Goal: Task Accomplishment & Management: Manage account settings

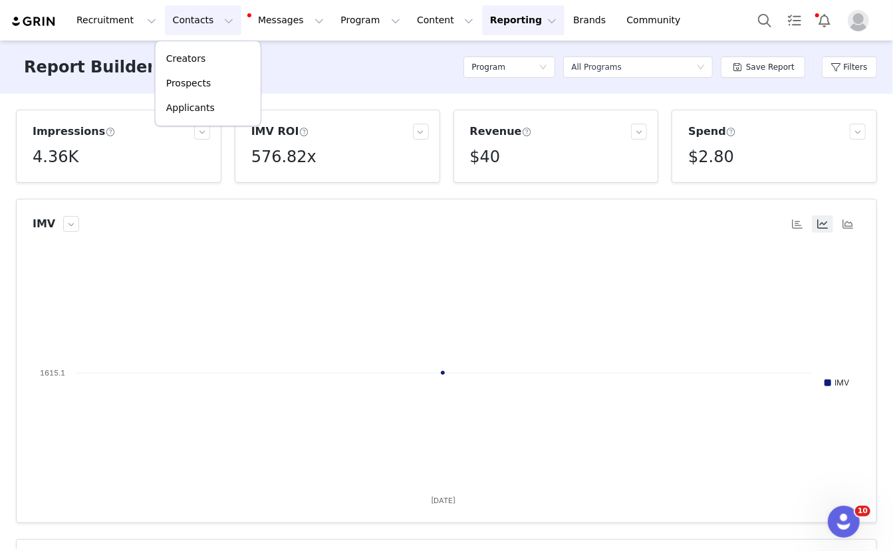
scroll to position [225, 0]
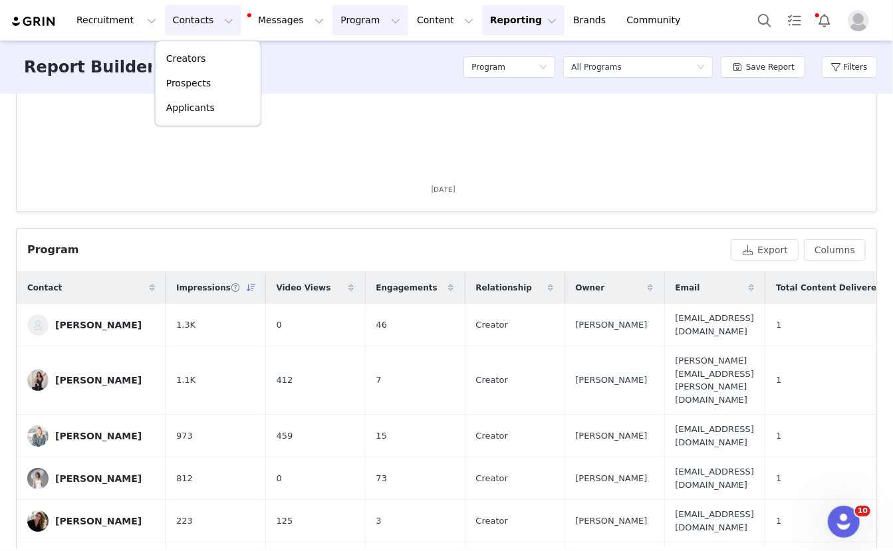
click at [358, 23] on button "Program Program" at bounding box center [370, 20] width 76 height 30
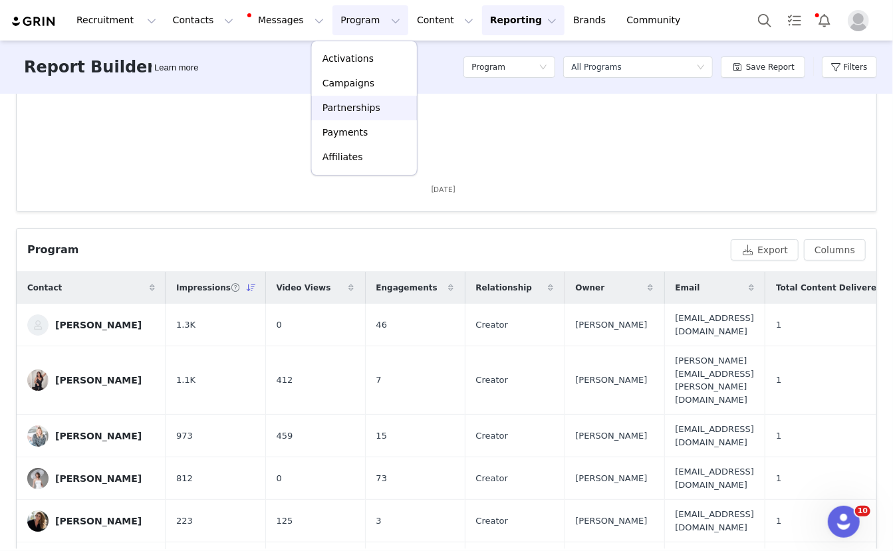
click at [340, 103] on p "Partnerships" at bounding box center [351, 108] width 58 height 14
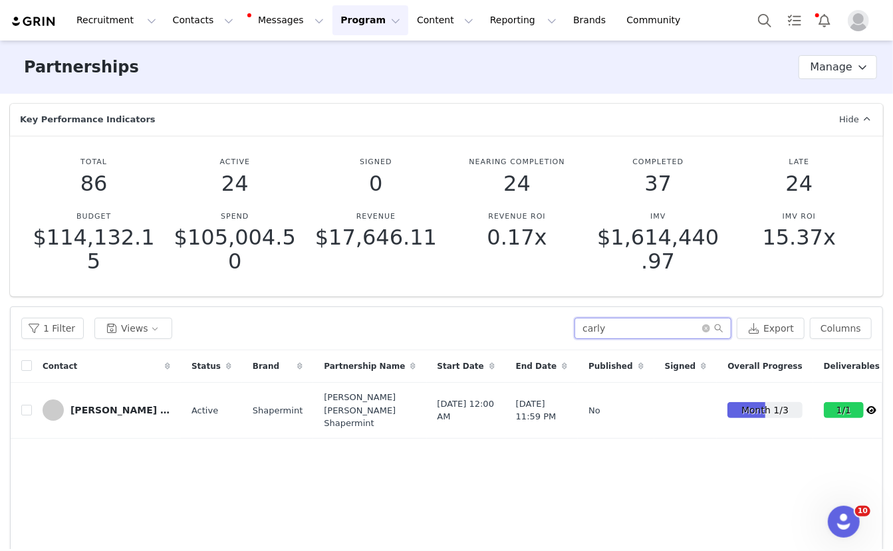
click at [638, 324] on input "carly" at bounding box center [652, 328] width 157 height 21
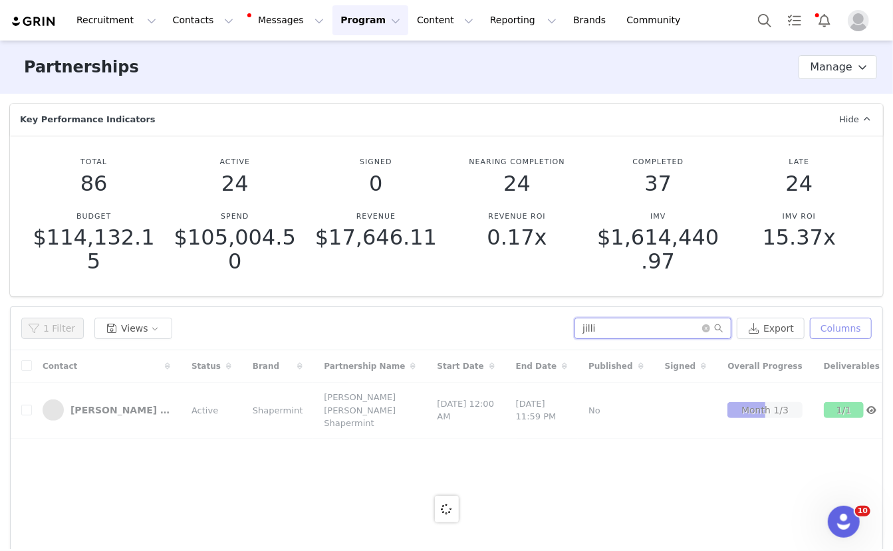
type input "jilli"
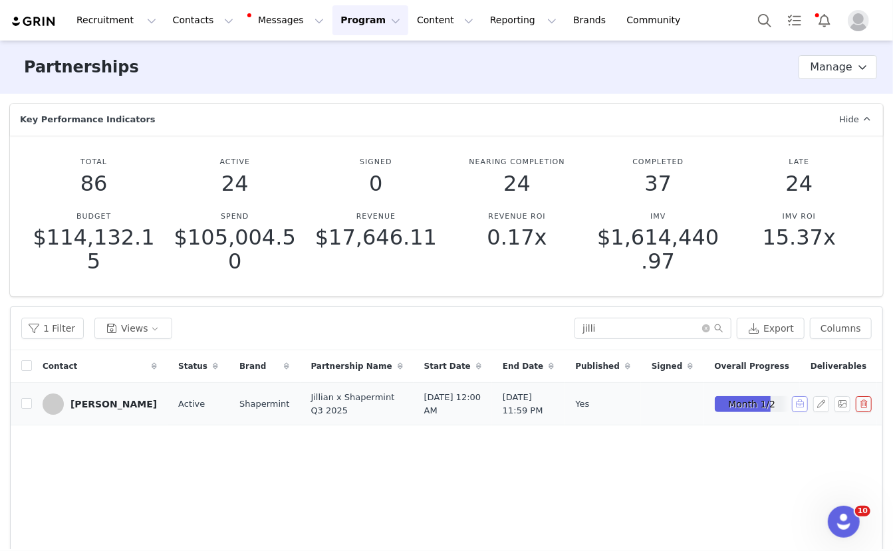
click at [799, 412] on button "button" at bounding box center [800, 404] width 16 height 16
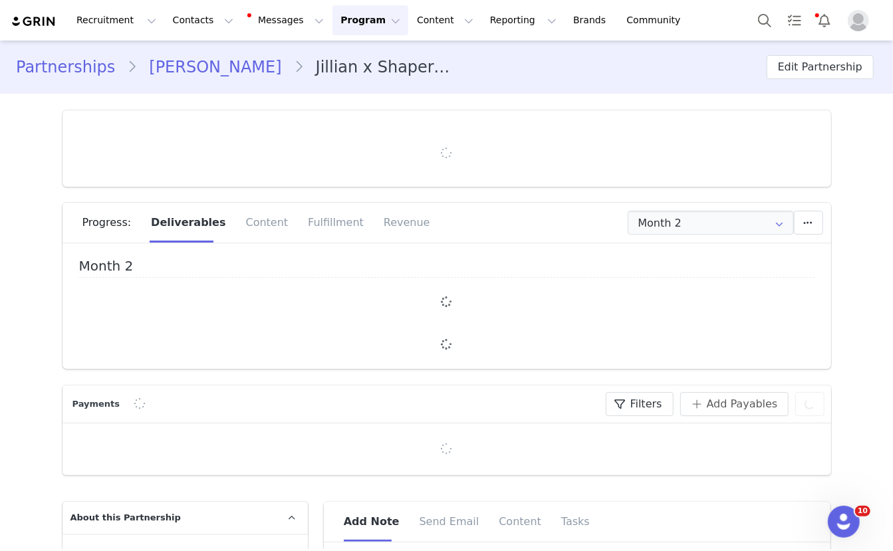
type input "+1 ([GEOGRAPHIC_DATA])"
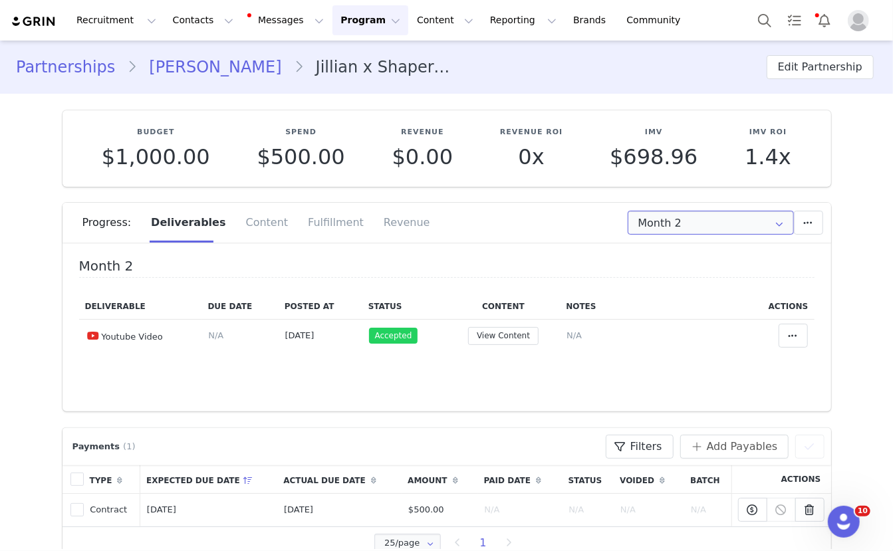
click at [759, 227] on input "Month 2" at bounding box center [711, 223] width 166 height 24
click at [688, 296] on li "All Months" at bounding box center [711, 303] width 165 height 23
type input "All"
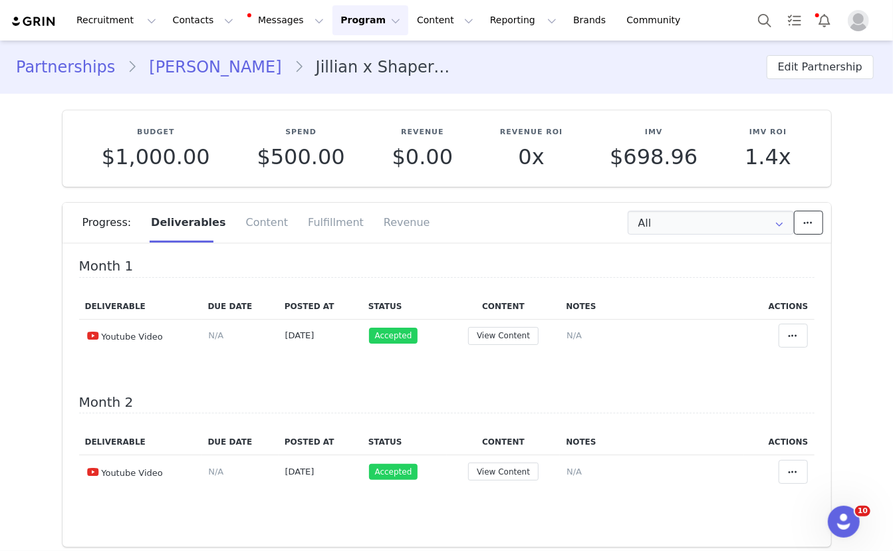
click at [804, 225] on icon at bounding box center [808, 222] width 9 height 11
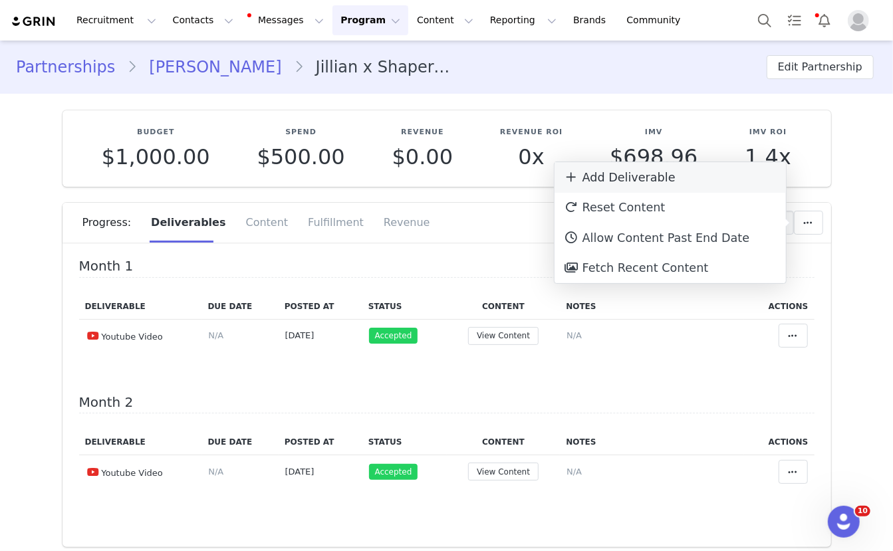
click at [638, 184] on div "Add Deliverable" at bounding box center [670, 177] width 231 height 31
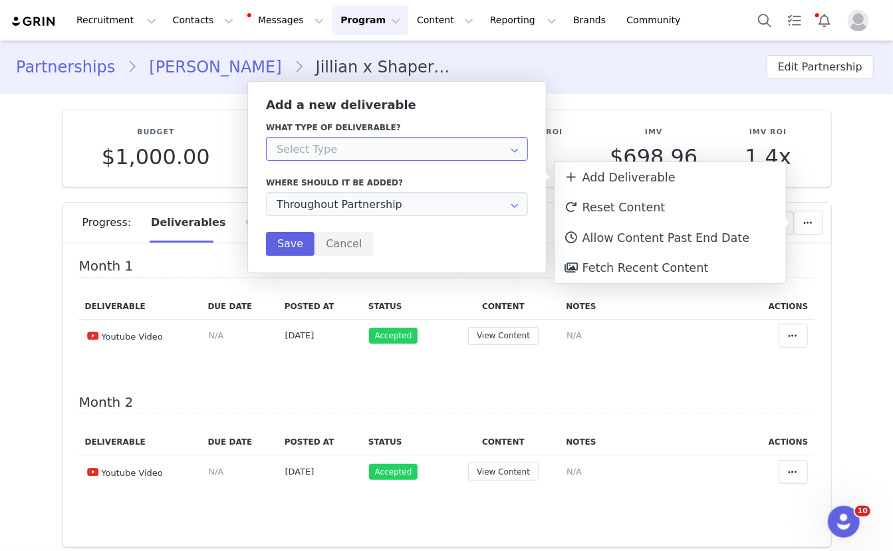
click at [351, 145] on input "text" at bounding box center [397, 149] width 262 height 24
click at [331, 186] on div "Youtube Video" at bounding box center [329, 184] width 66 height 23
type input "Youtube Video"
click at [326, 207] on input "Throughout Partnership" at bounding box center [397, 204] width 262 height 24
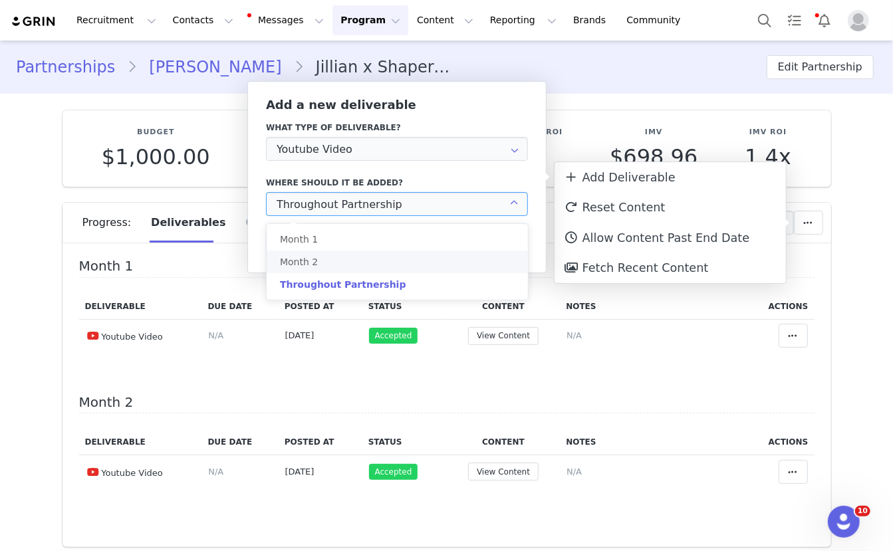
click at [314, 259] on li "Month 2" at bounding box center [397, 262] width 261 height 23
type input "Month 2"
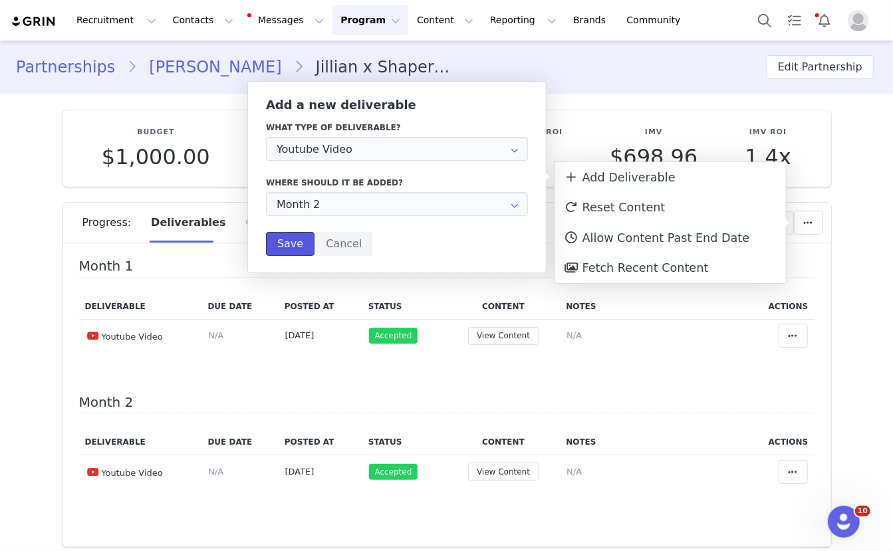
click at [288, 246] on button "Save" at bounding box center [290, 244] width 49 height 24
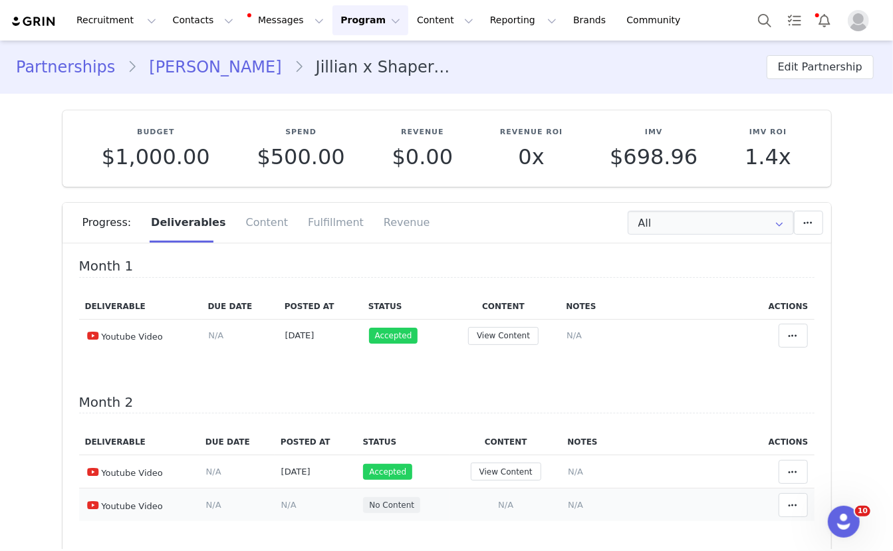
click at [513, 500] on span "N/A" at bounding box center [505, 505] width 15 height 10
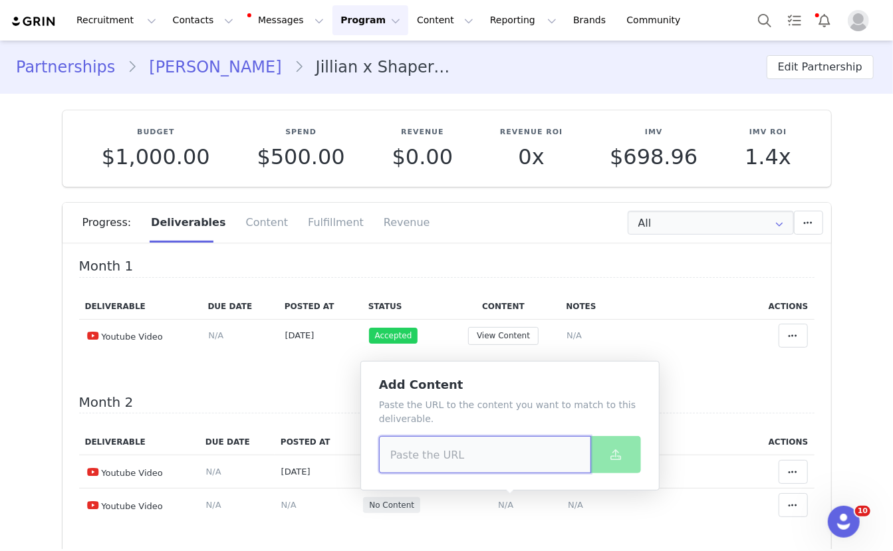
click at [444, 439] on input at bounding box center [485, 454] width 212 height 37
paste input "[DATE]"
click at [437, 454] on input "[DATE]" at bounding box center [485, 454] width 212 height 37
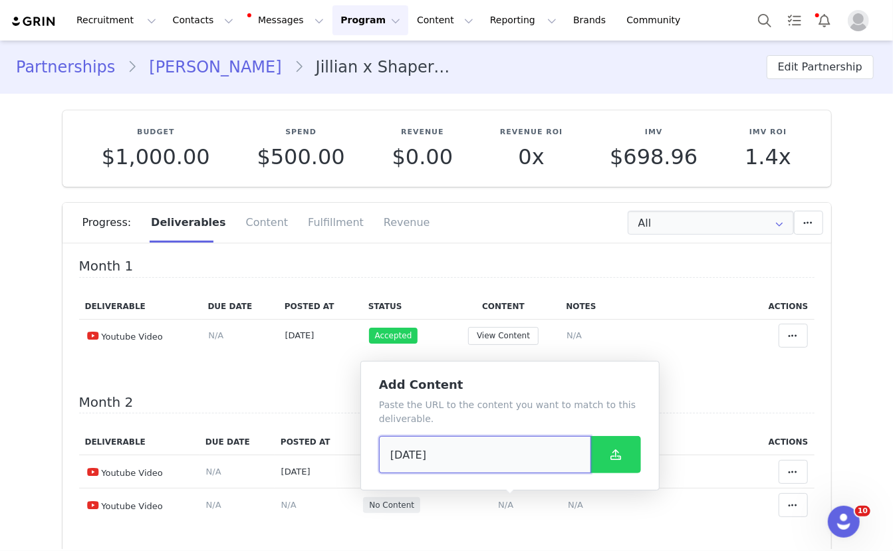
paste input "[URL][DOMAIN_NAME]"
type input "[URL][DOMAIN_NAME]"
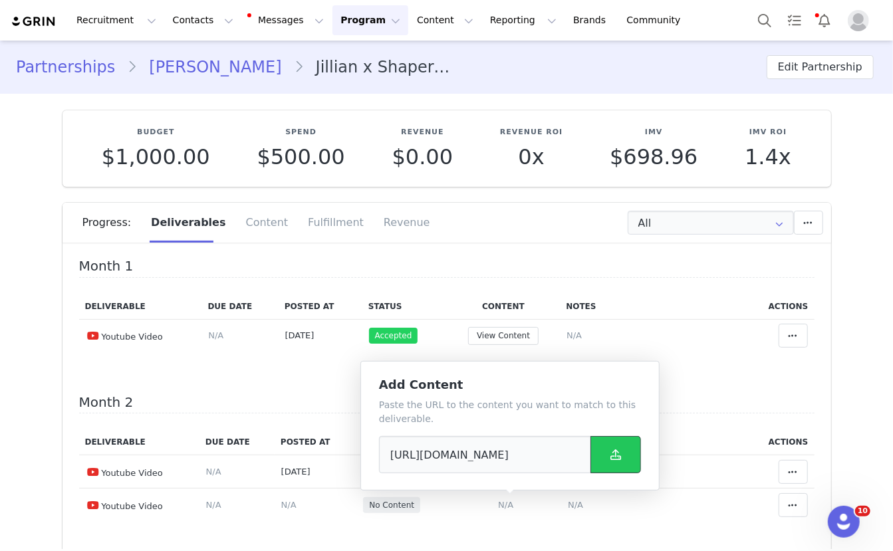
click at [617, 459] on icon at bounding box center [615, 454] width 11 height 11
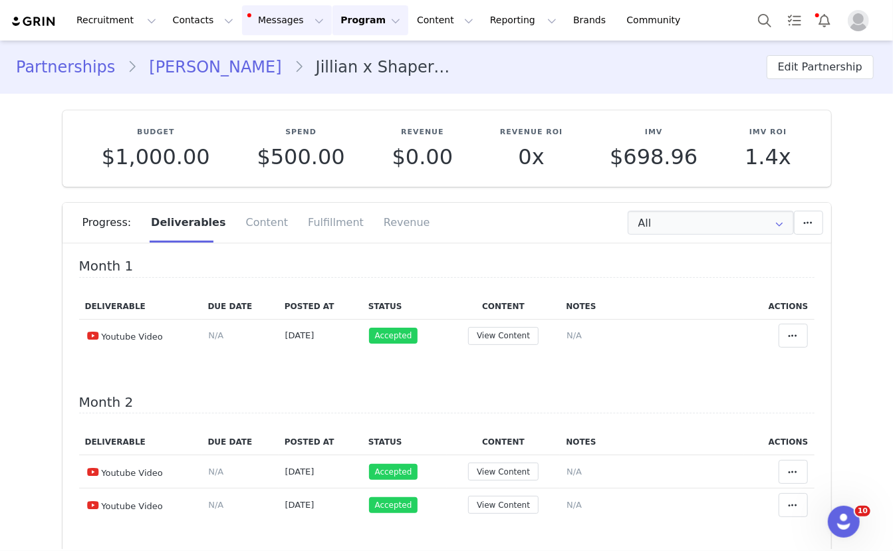
click at [254, 32] on button "Messages Messages" at bounding box center [287, 20] width 90 height 30
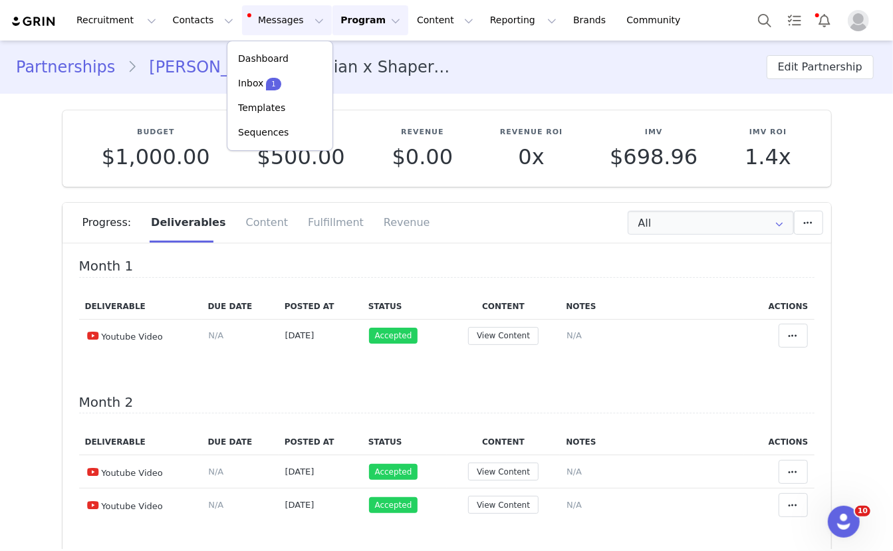
click at [257, 21] on button "Messages Messages" at bounding box center [287, 20] width 90 height 30
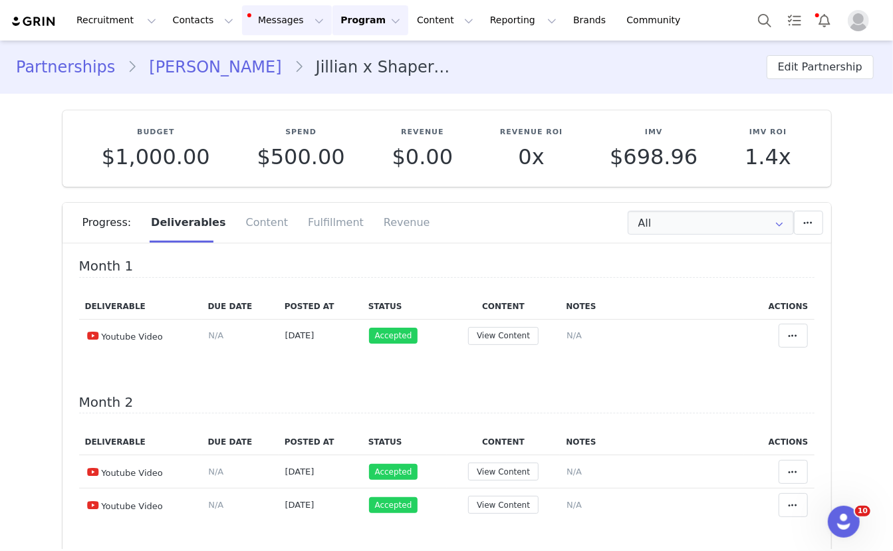
click at [265, 23] on button "Messages Messages" at bounding box center [287, 20] width 90 height 30
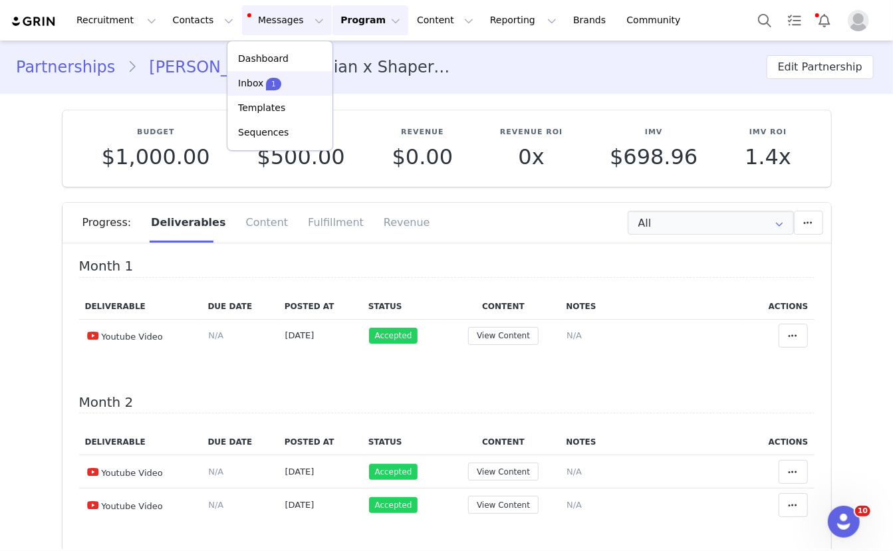
click at [250, 85] on p "Inbox" at bounding box center [250, 83] width 25 height 14
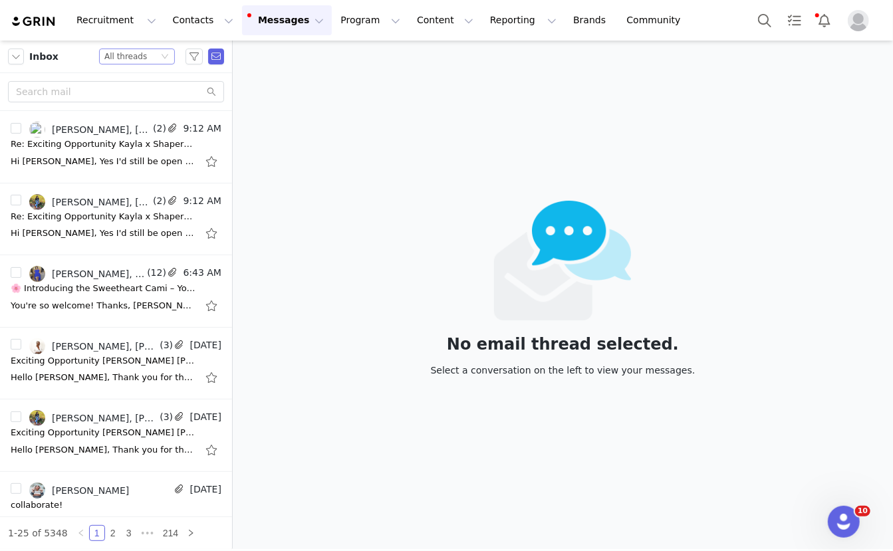
click at [160, 59] on div "Status All threads" at bounding box center [137, 57] width 76 height 16
click at [130, 122] on li "Unread only" at bounding box center [138, 122] width 76 height 21
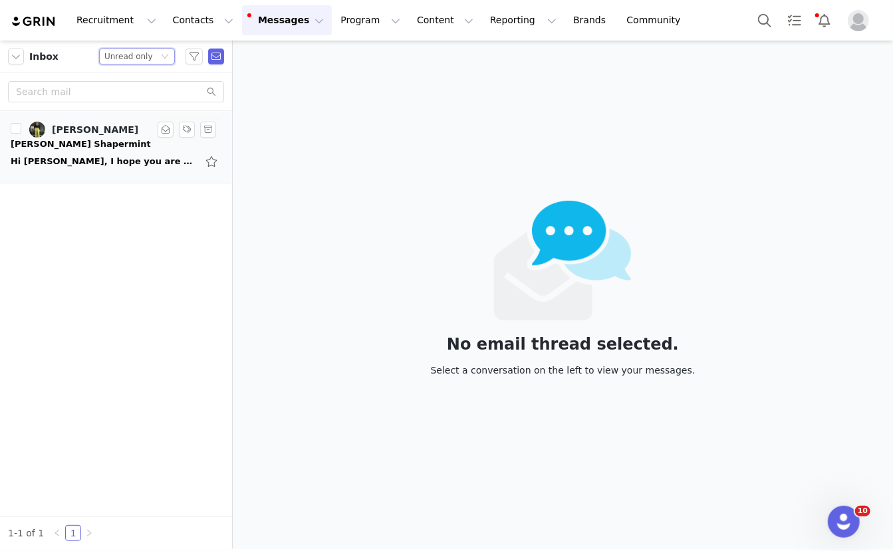
click at [93, 164] on div "Hi [PERSON_NAME], I hope you are doing well! It's been a while since we last sp…" at bounding box center [104, 161] width 186 height 13
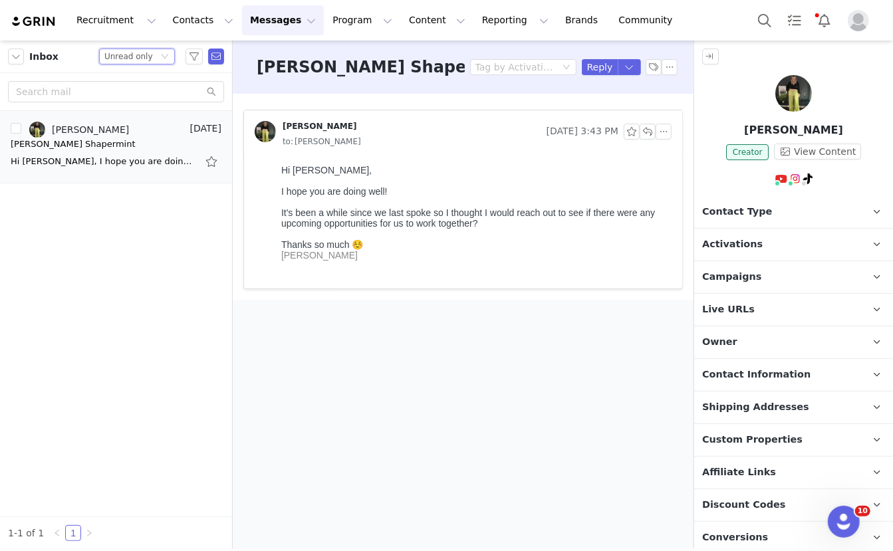
click at [168, 55] on icon "icon: down" at bounding box center [165, 57] width 7 height 5
click at [140, 84] on li "All threads" at bounding box center [138, 80] width 76 height 21
